Goal: Task Accomplishment & Management: Use online tool/utility

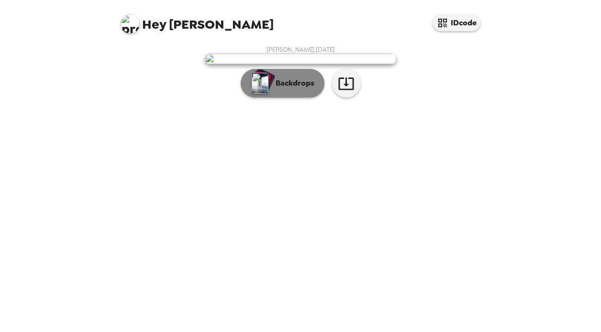
click at [294, 89] on p "Backdrops" at bounding box center [293, 83] width 44 height 11
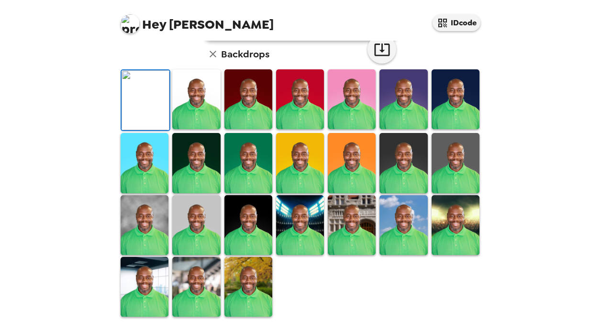
scroll to position [192, 0]
click at [153, 255] on img at bounding box center [145, 225] width 48 height 60
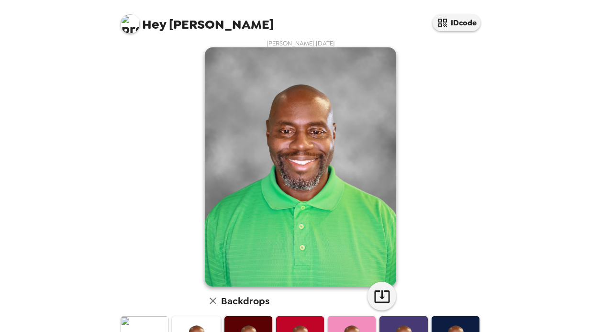
scroll to position [0, 0]
